Goal: Transaction & Acquisition: Subscribe to service/newsletter

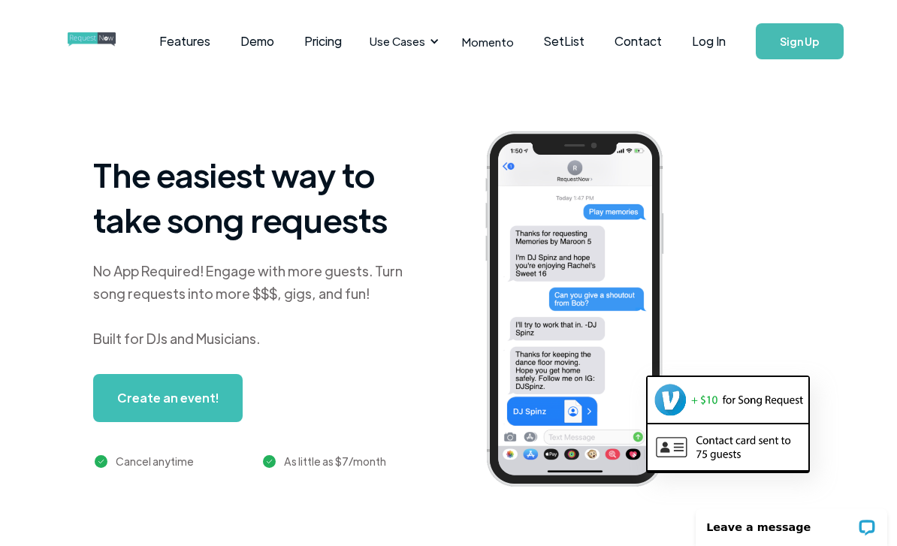
click at [806, 57] on link "Sign Up" at bounding box center [800, 41] width 88 height 36
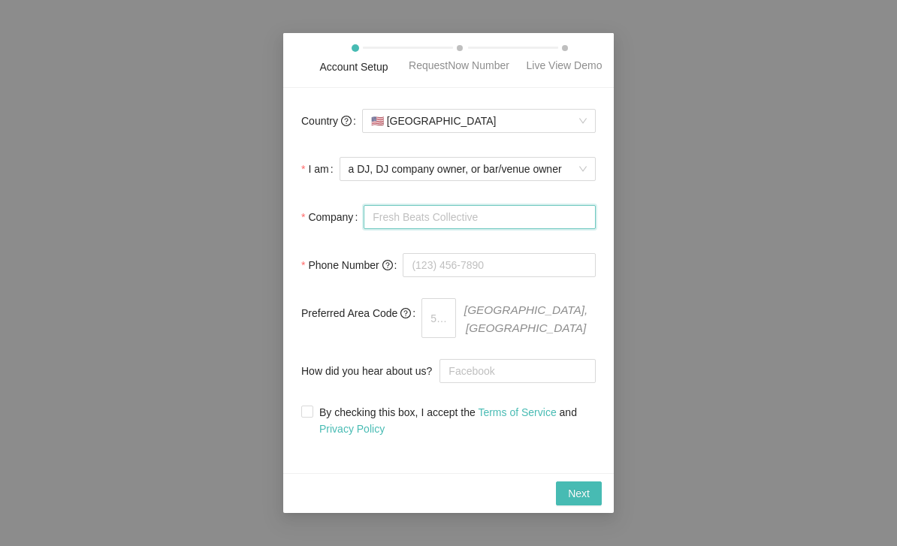
click at [531, 224] on input "Company" at bounding box center [480, 217] width 232 height 24
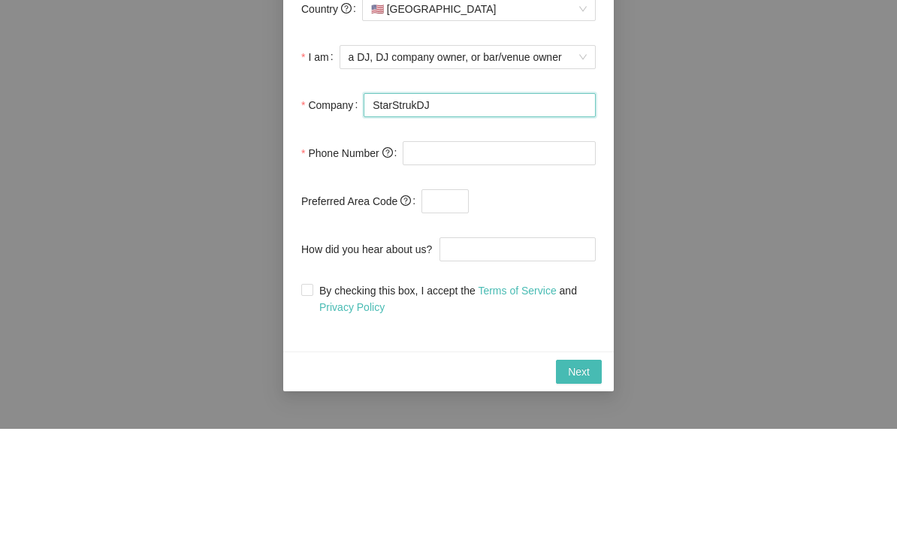
type input "StarStrukDJ"
click at [534, 259] on input "tel" at bounding box center [499, 271] width 193 height 24
type input "[PHONE_NUMBER]"
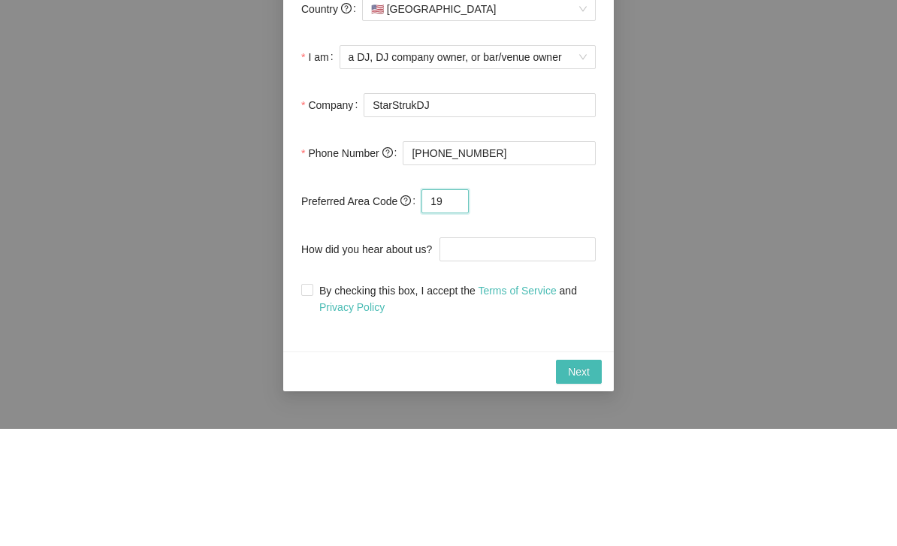
type input "1"
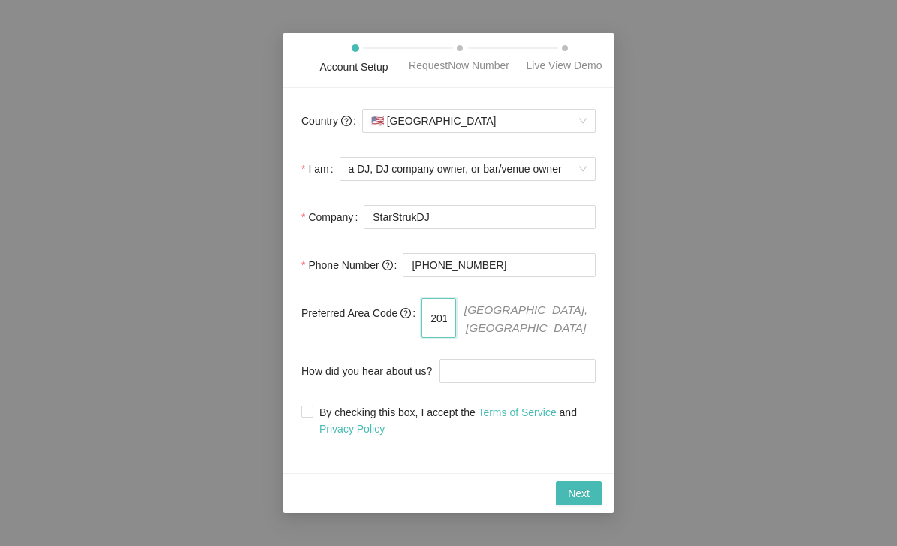
type input "201"
click at [501, 368] on input "How did you hear about us?" at bounding box center [518, 371] width 156 height 24
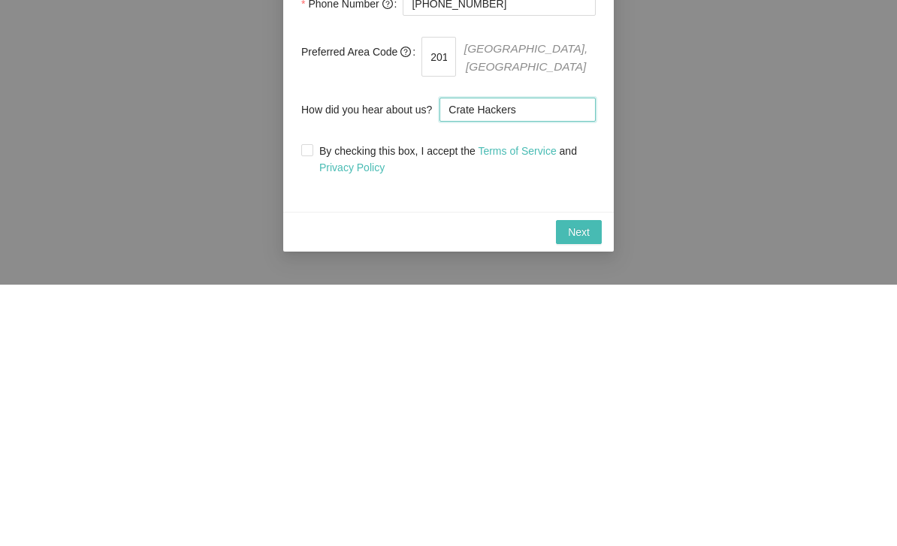
type input "Crate Hackers"
click at [320, 404] on span "By checking this box, I accept the Terms of Service and Privacy Policy" at bounding box center [454, 420] width 283 height 33
click at [312, 406] on input "By checking this box, I accept the Terms of Service and Privacy Policy" at bounding box center [306, 411] width 11 height 11
checkbox input "true"
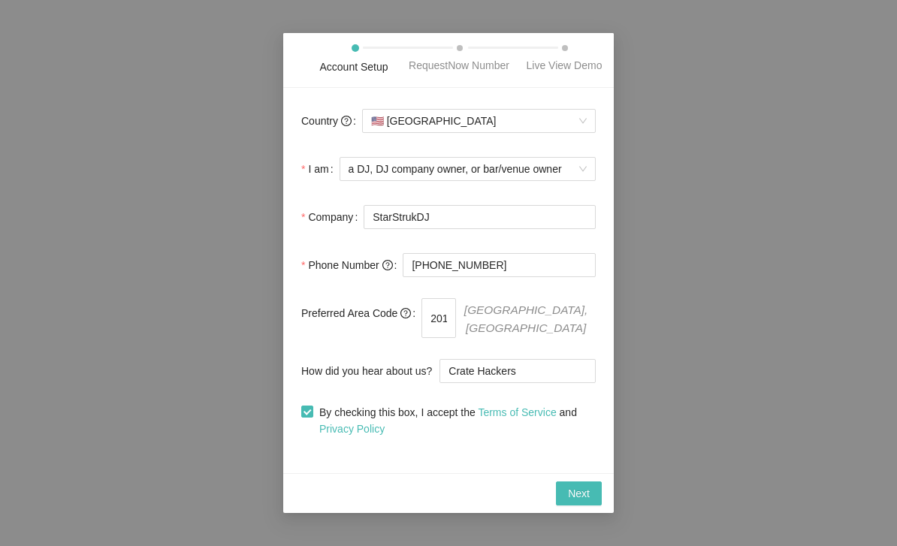
click at [590, 506] on button "Next" at bounding box center [579, 494] width 46 height 24
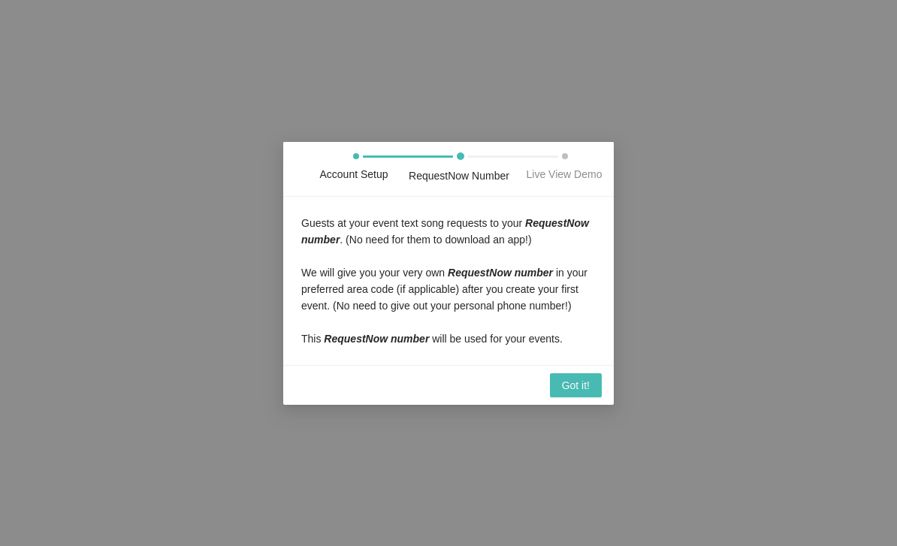
click at [586, 394] on span "Got it!" at bounding box center [576, 385] width 28 height 17
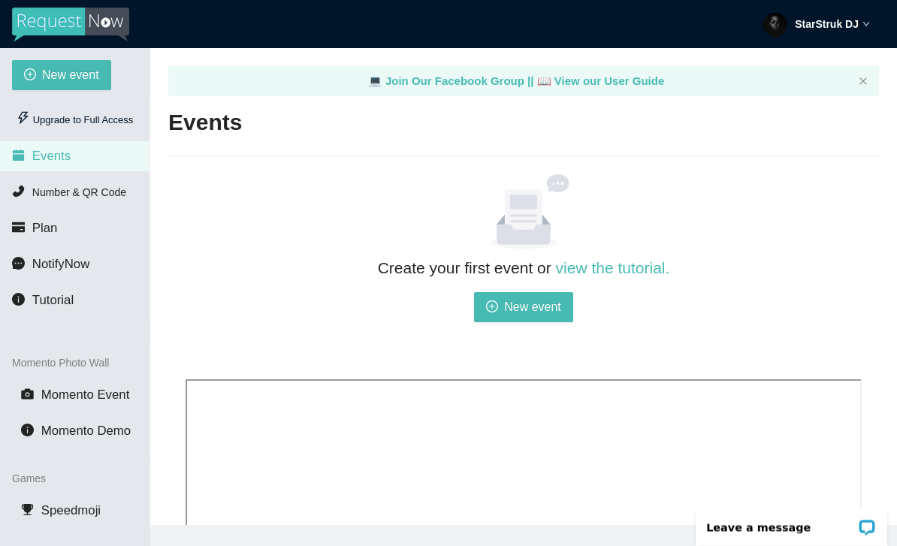
click at [38, 26] on img at bounding box center [70, 25] width 117 height 35
click at [847, 20] on strong "StarStruk DJ" at bounding box center [827, 24] width 64 height 12
click at [54, 119] on div "Upgrade to Full Access" at bounding box center [75, 120] width 126 height 30
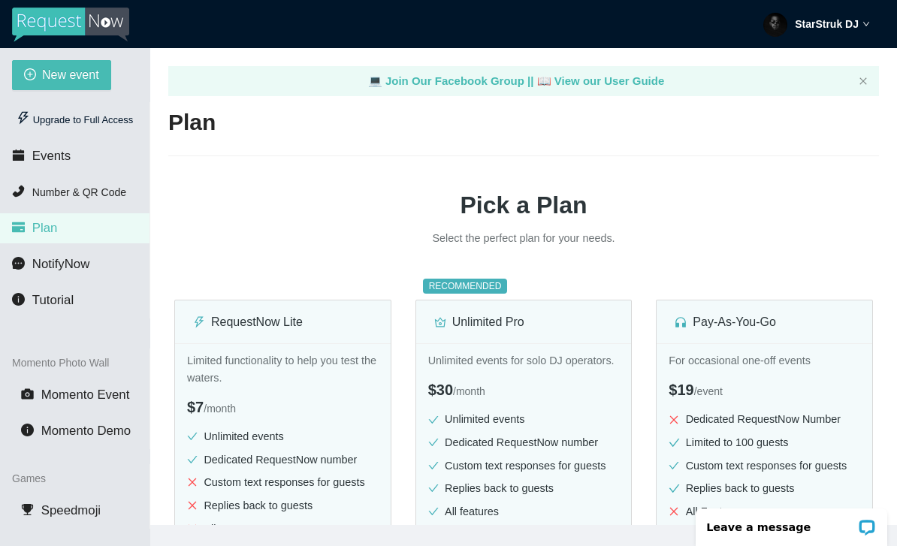
click at [35, 20] on img at bounding box center [70, 25] width 117 height 35
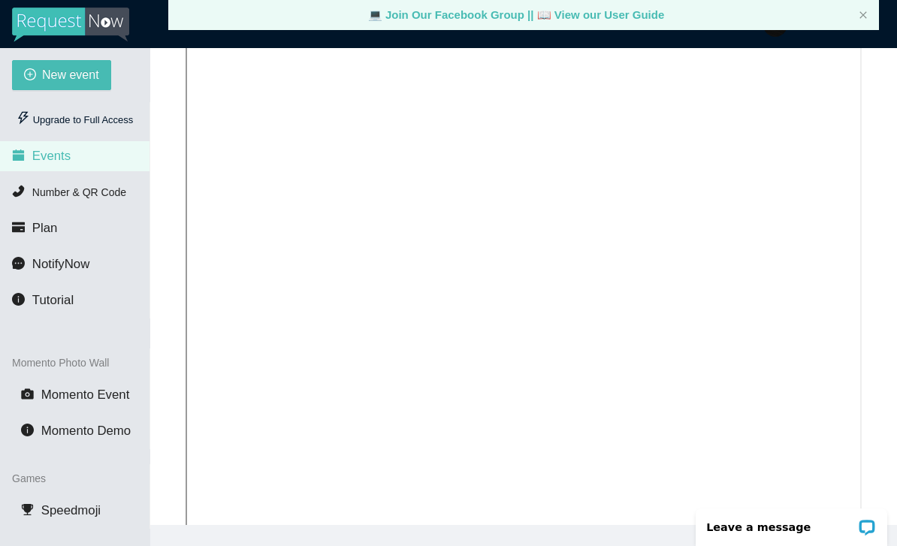
scroll to position [353, 0]
